Goal: Navigation & Orientation: Find specific page/section

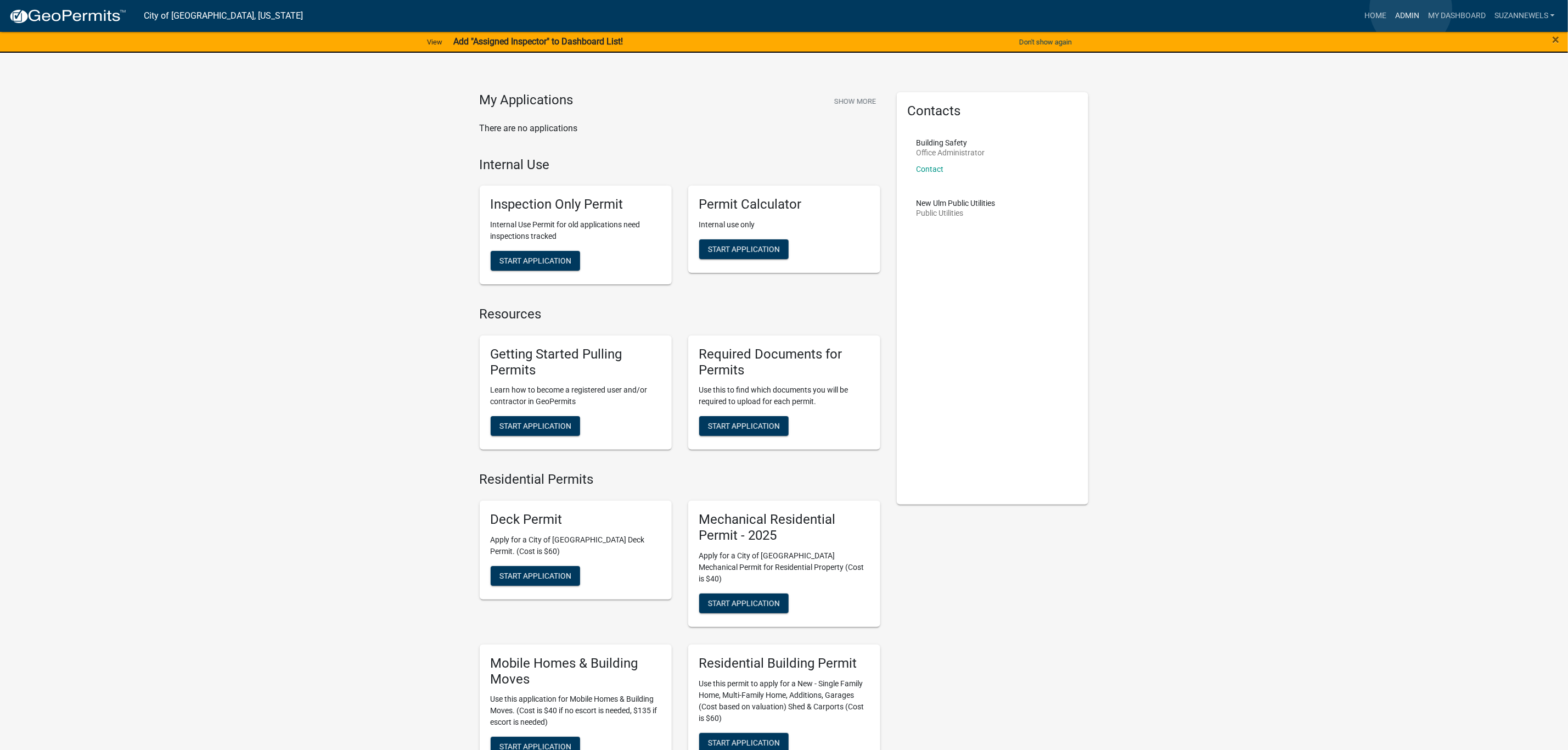
click at [1411, 9] on link "Admin" at bounding box center [1407, 16] width 33 height 21
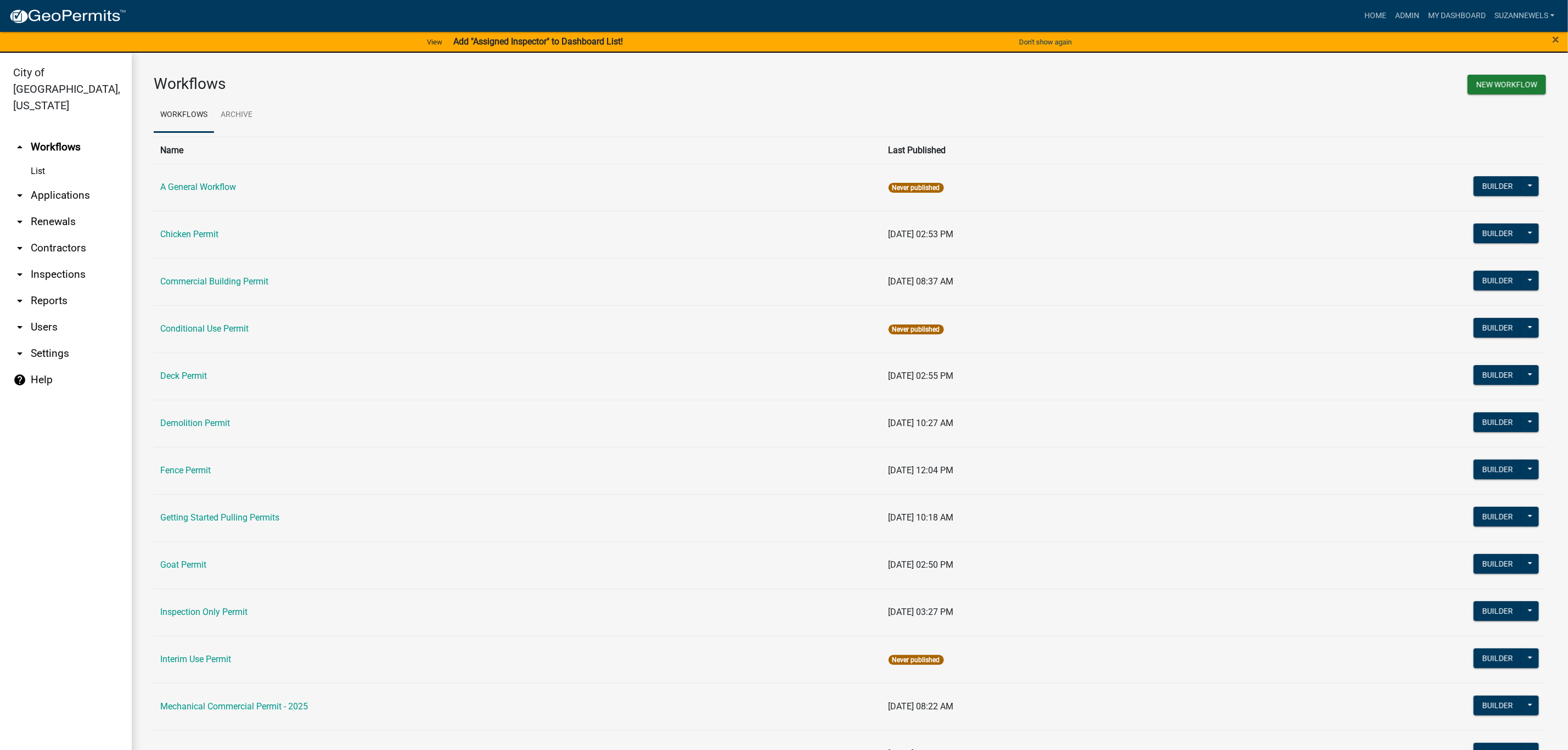
click at [58, 182] on link "arrow_drop_down Applications" at bounding box center [66, 195] width 131 height 26
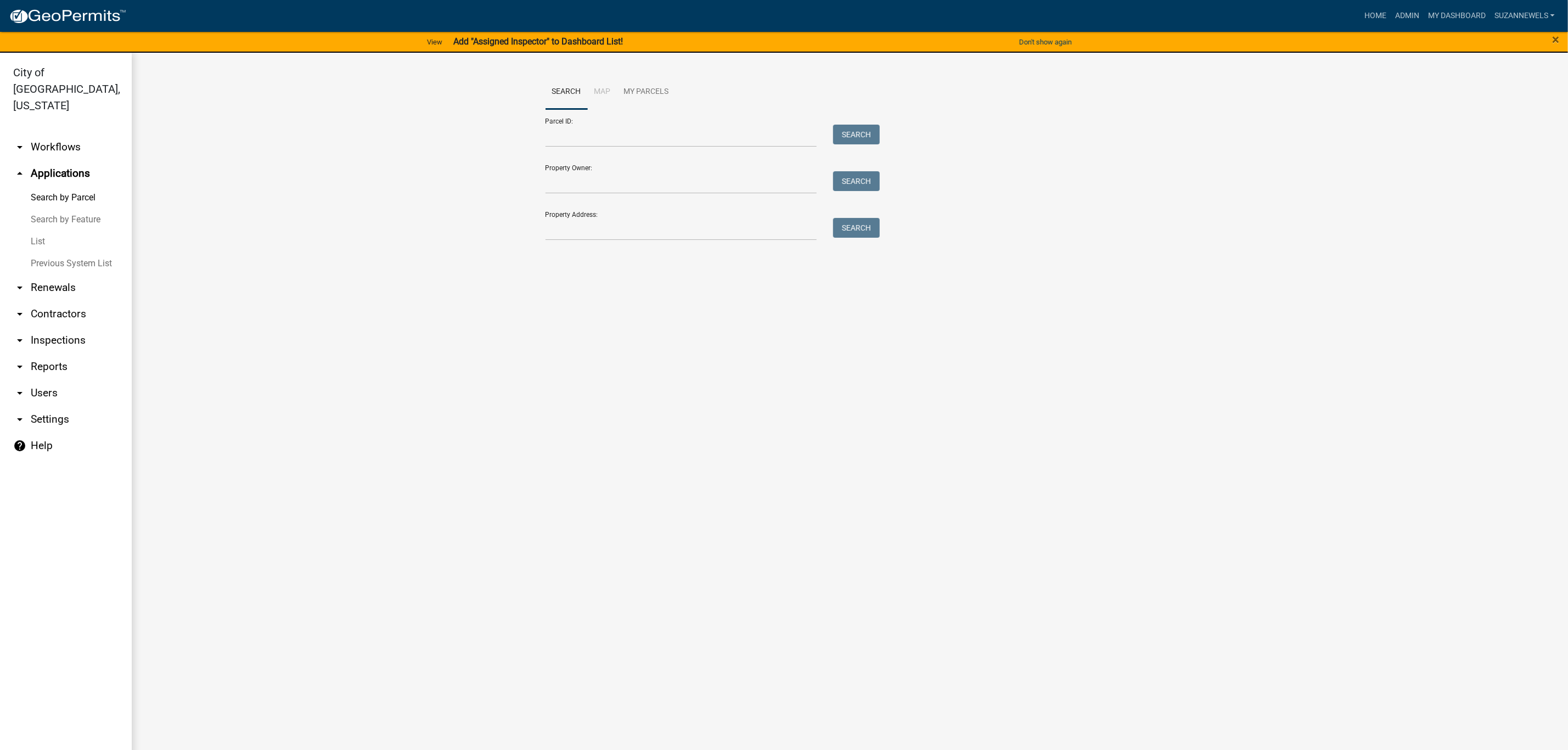
click at [47, 231] on link "List" at bounding box center [66, 242] width 131 height 22
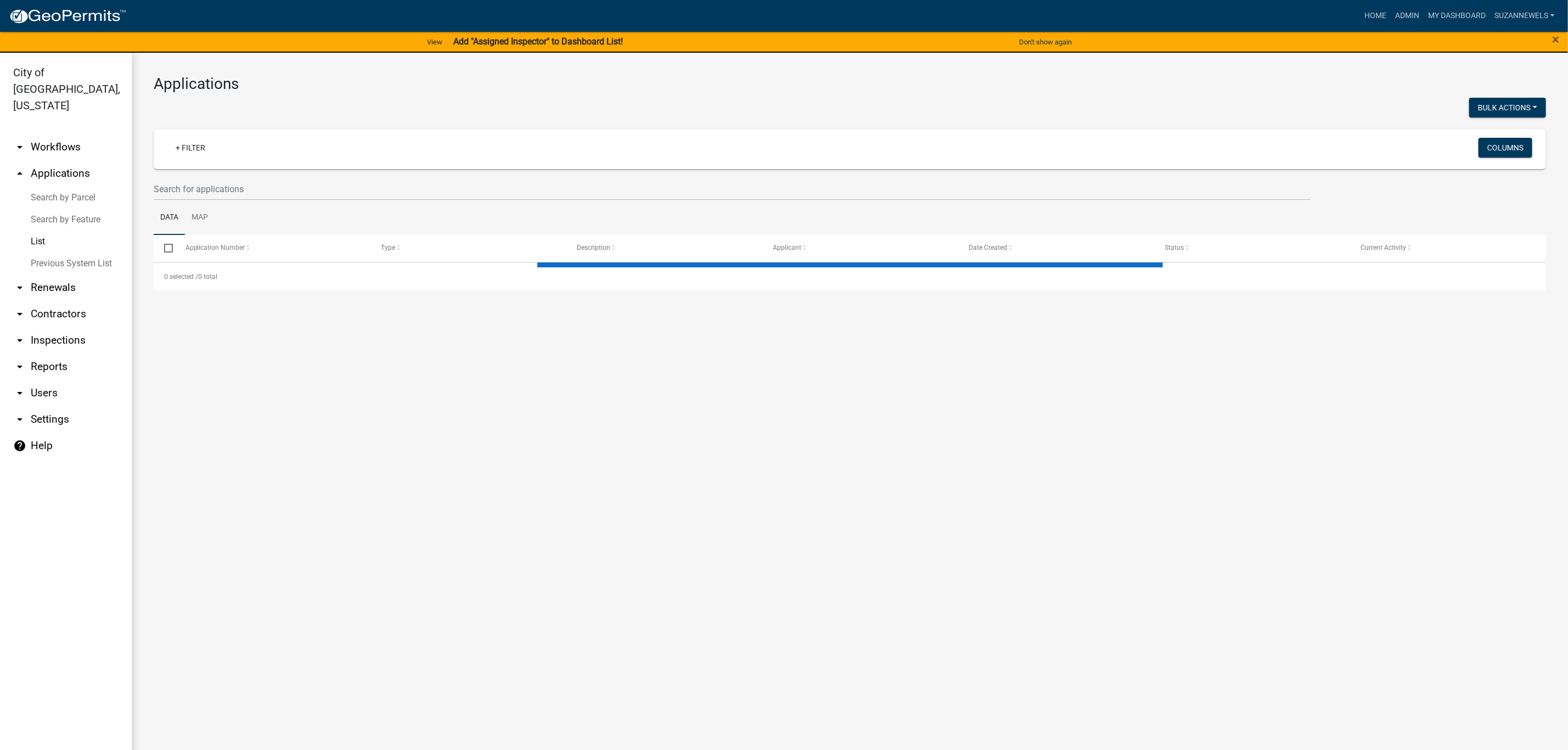
select select "2: 50"
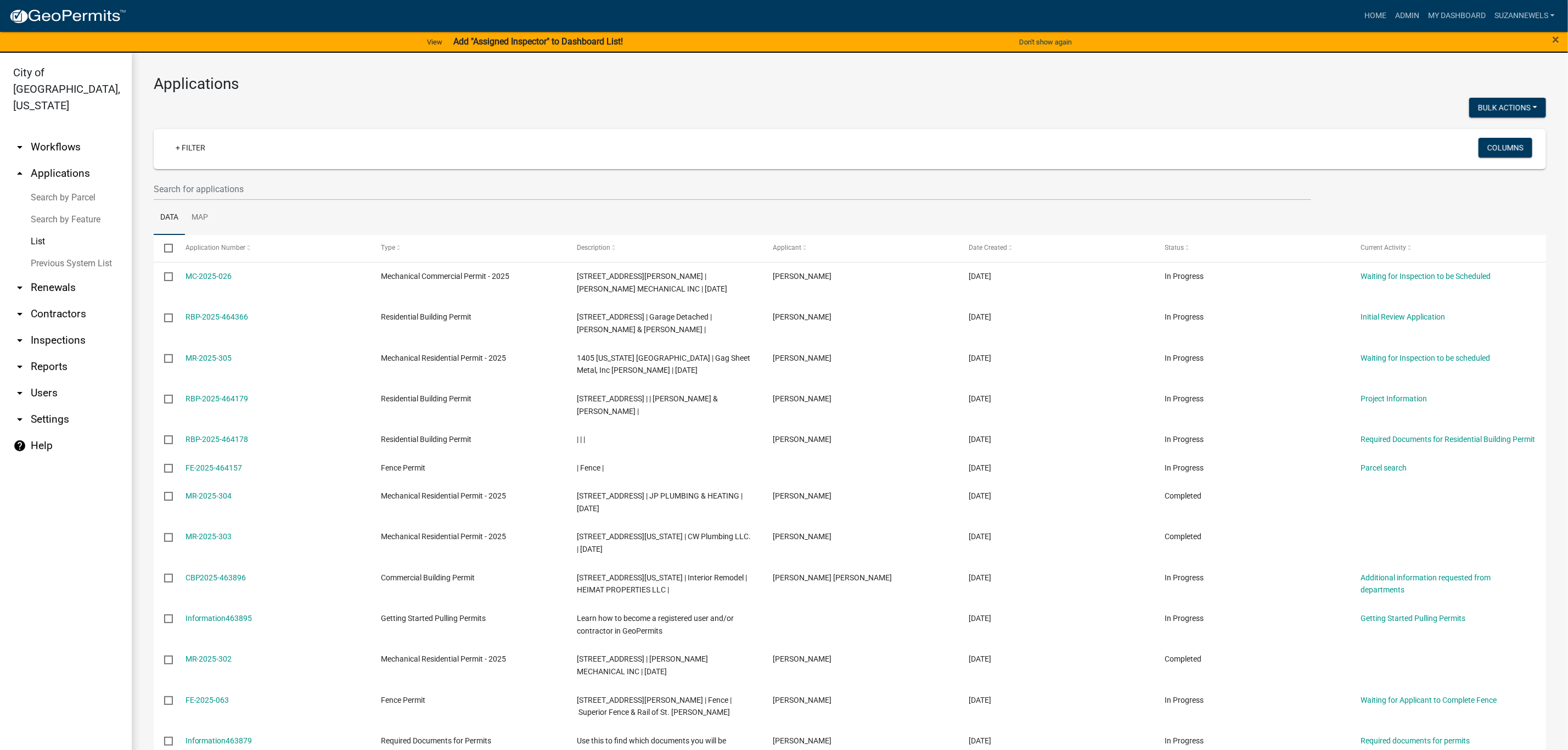
click at [72, 139] on link "arrow_drop_down Workflows" at bounding box center [66, 147] width 131 height 26
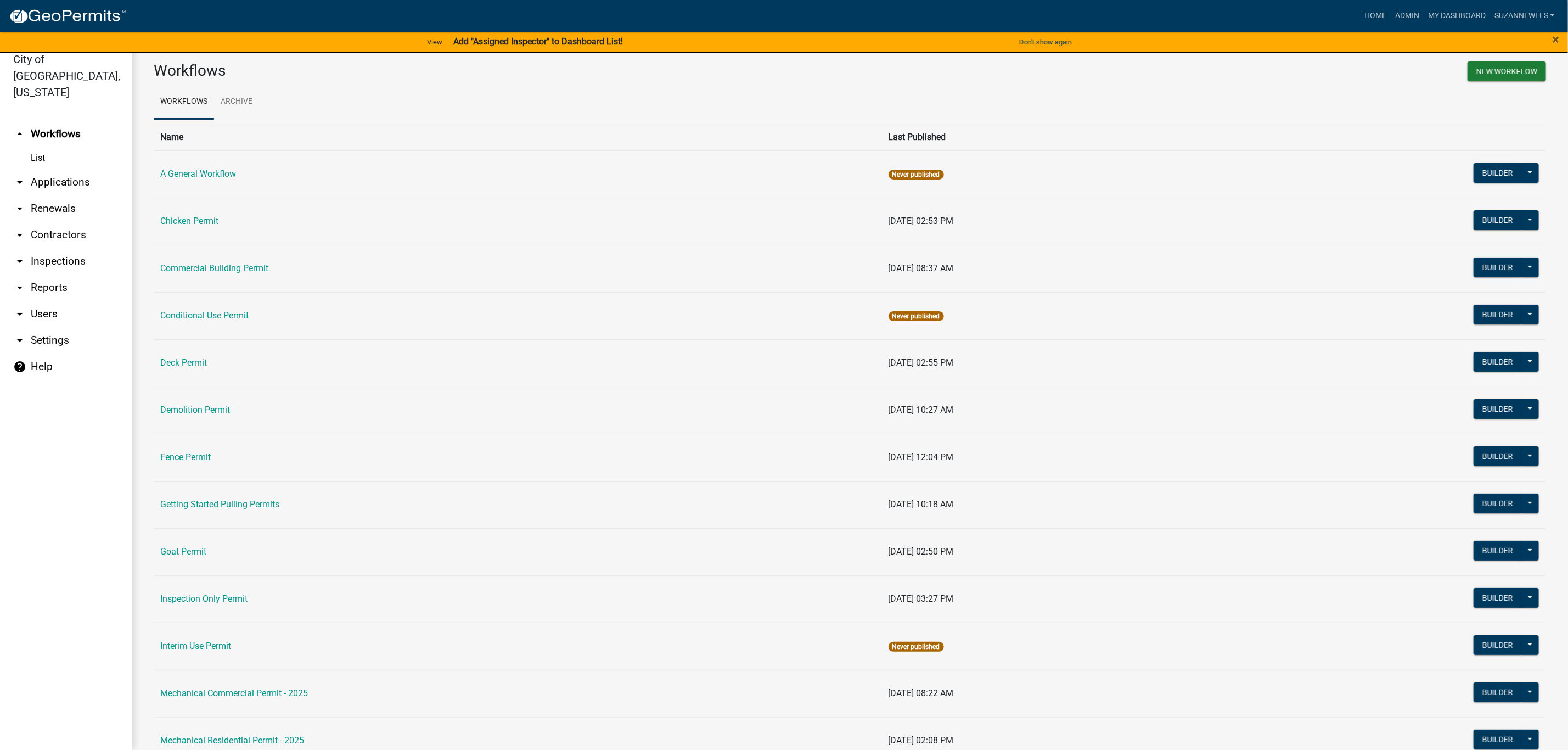
click at [65, 169] on link "arrow_drop_down Applications" at bounding box center [66, 182] width 131 height 26
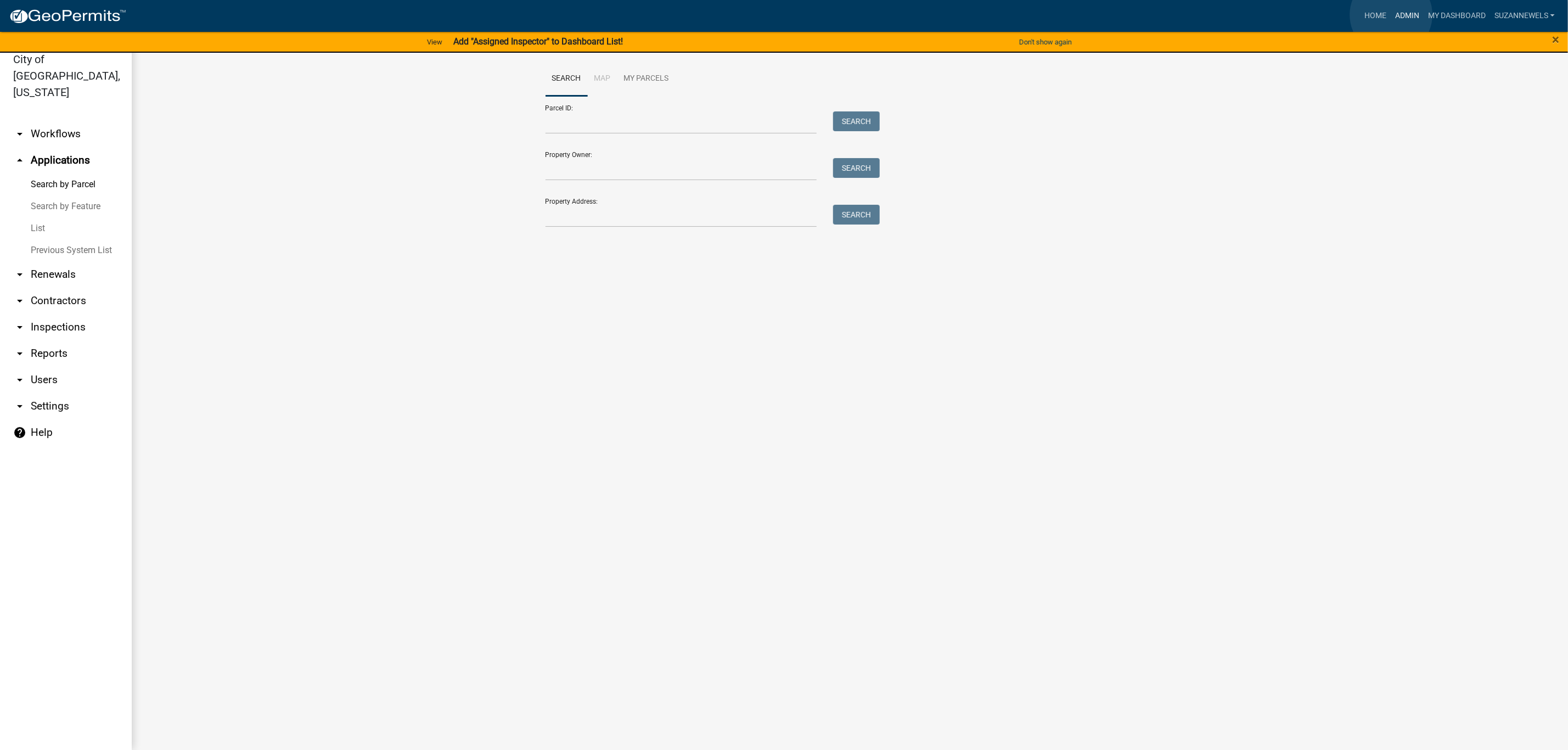
click at [1391, 15] on link "Admin" at bounding box center [1407, 16] width 33 height 21
